Goal: Task Accomplishment & Management: Manage account settings

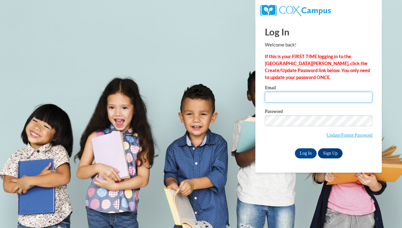
click at [285, 97] on input "Email" at bounding box center [318, 97] width 107 height 11
type input "[EMAIL_ADDRESS][DOMAIN_NAME]"
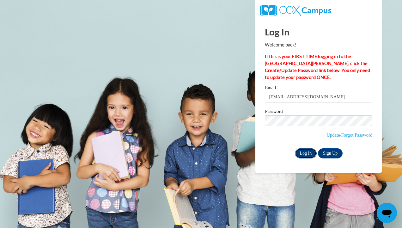
click at [307, 152] on input "Log In" at bounding box center [306, 153] width 22 height 10
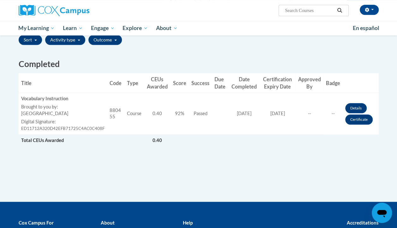
scroll to position [153, 0]
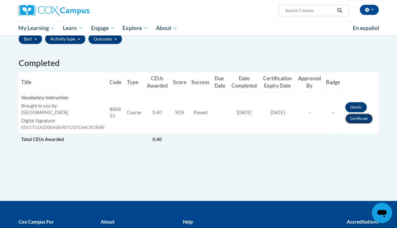
click at [350, 120] on link "Certificate" at bounding box center [360, 118] width 28 height 10
